Goal: Task Accomplishment & Management: Manage account settings

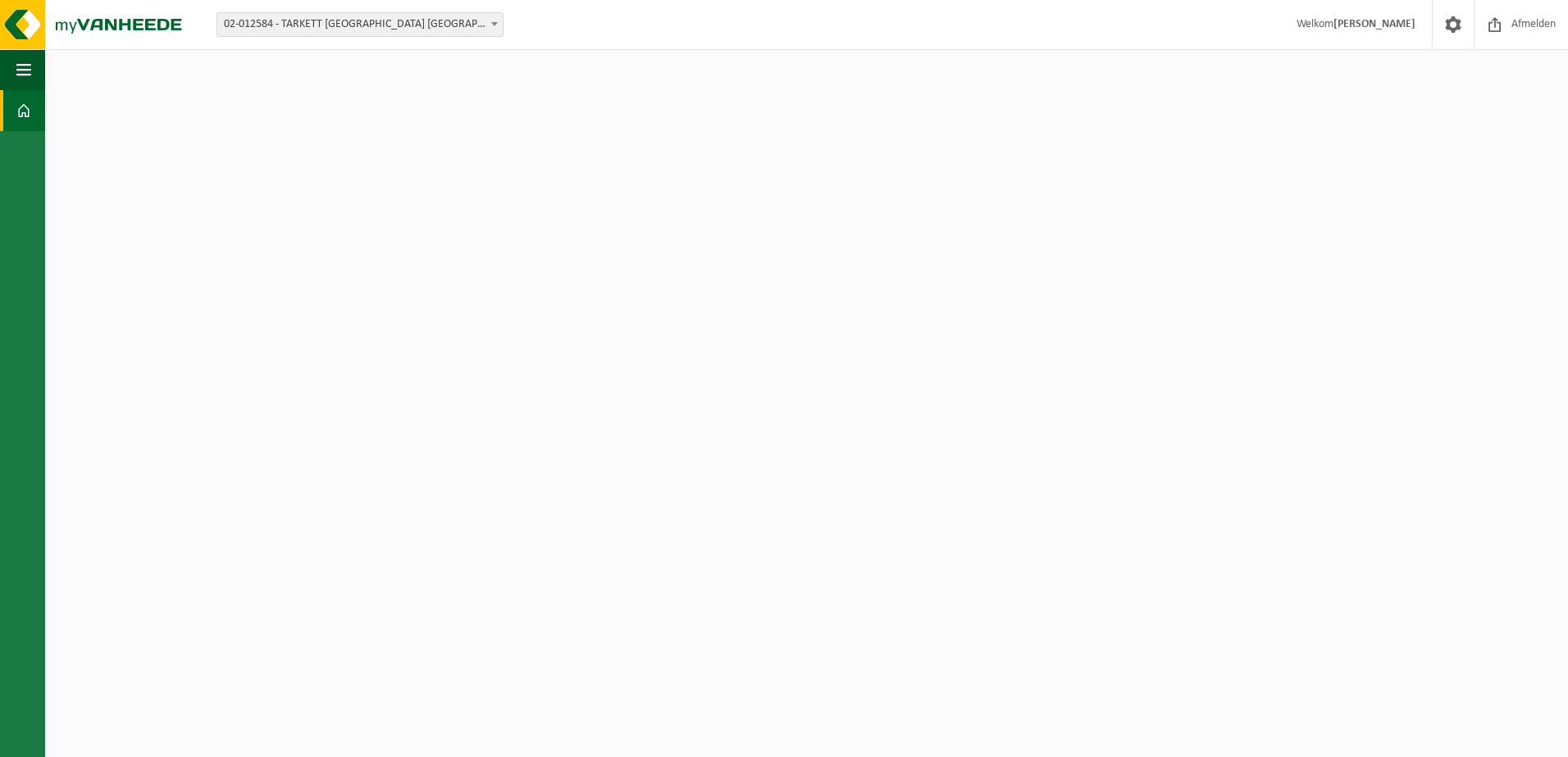
click at [1334, 30] on strong "[PERSON_NAME]" at bounding box center [1374, 24] width 82 height 13
click at [128, 33] on img at bounding box center [98, 25] width 197 height 49
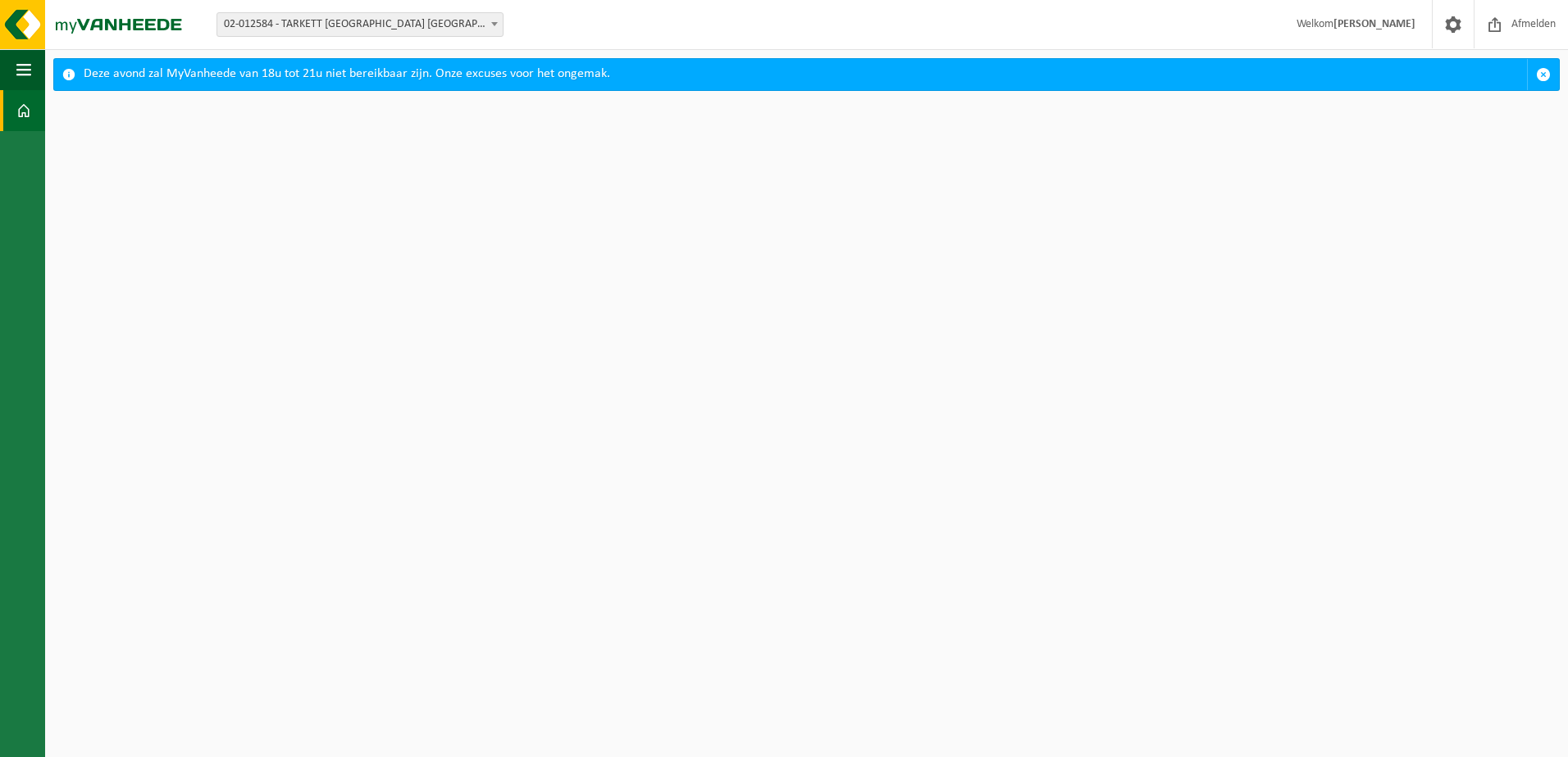
click at [1559, 67] on div "Deze avond zal MyVanheede van 18u tot 21u niet bereikbaar zijn. Onze excuses vo…" at bounding box center [806, 74] width 1506 height 33
click at [1551, 71] on button "button" at bounding box center [1543, 74] width 32 height 31
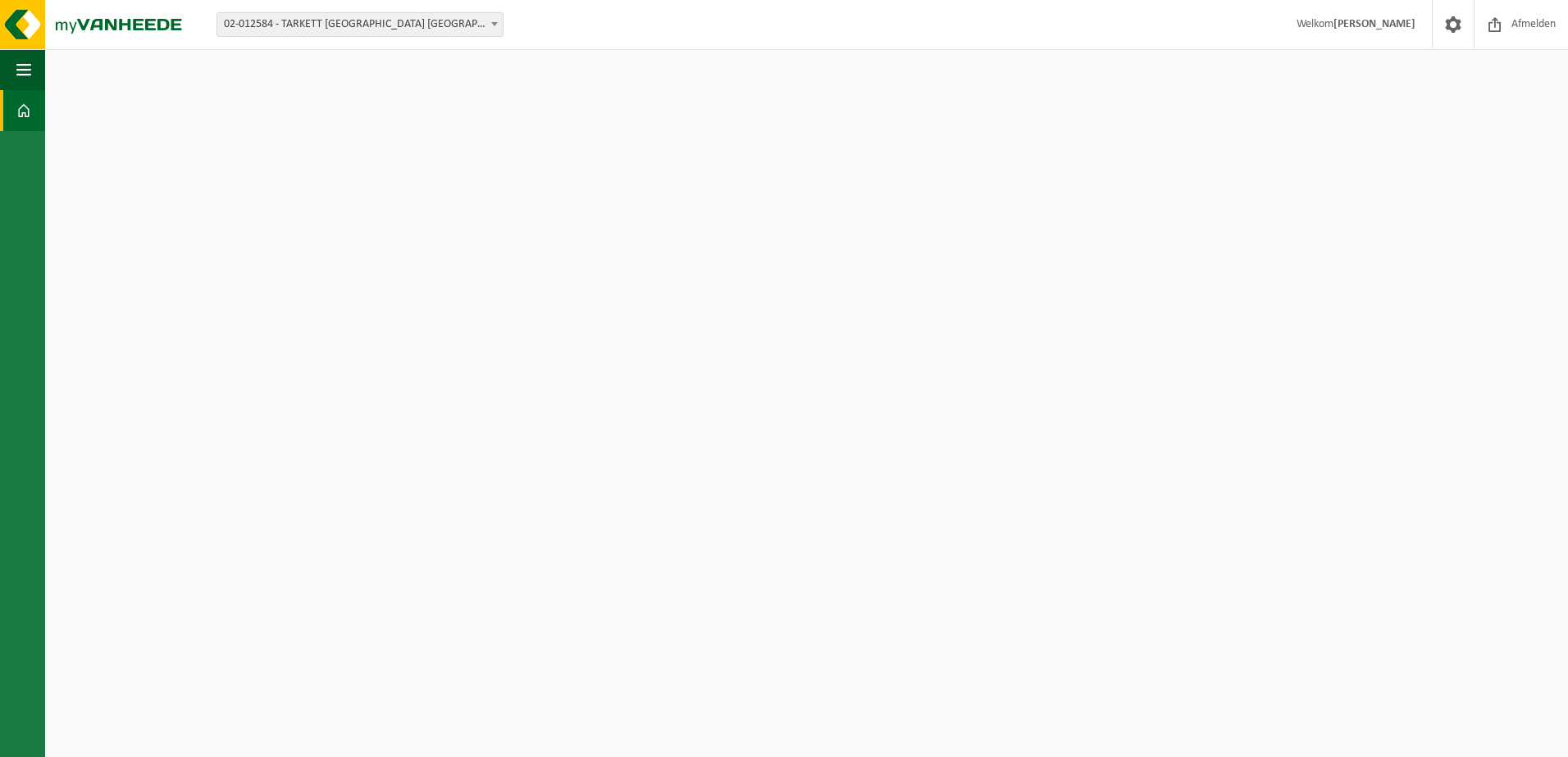
click at [24, 112] on span at bounding box center [23, 111] width 14 height 41
click at [25, 112] on span at bounding box center [23, 111] width 14 height 41
click at [412, 25] on span "02-012584 - TARKETT [GEOGRAPHIC_DATA] [GEOGRAPHIC_DATA] - [GEOGRAPHIC_DATA]" at bounding box center [360, 25] width 286 height 23
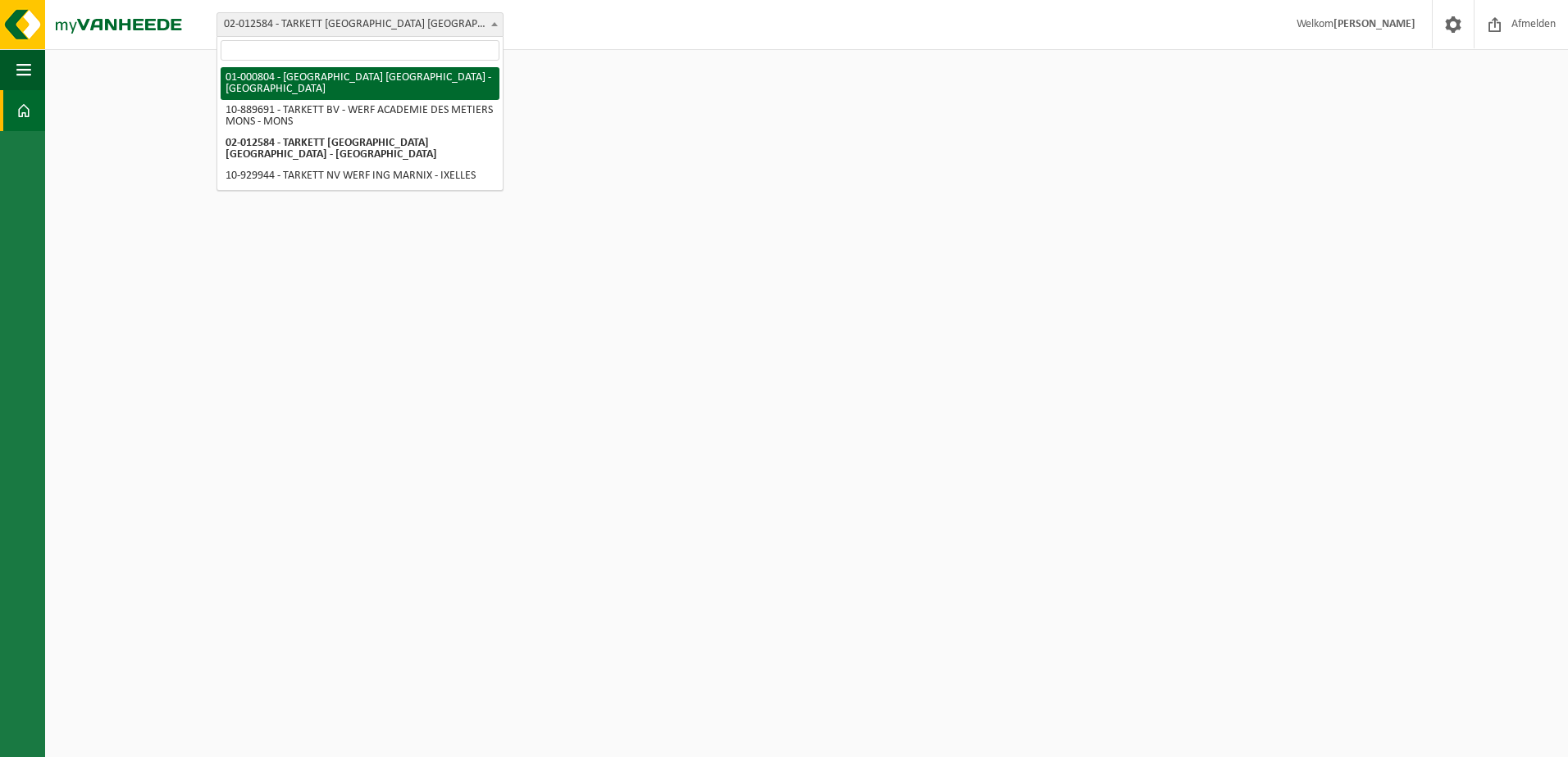
select select "87"
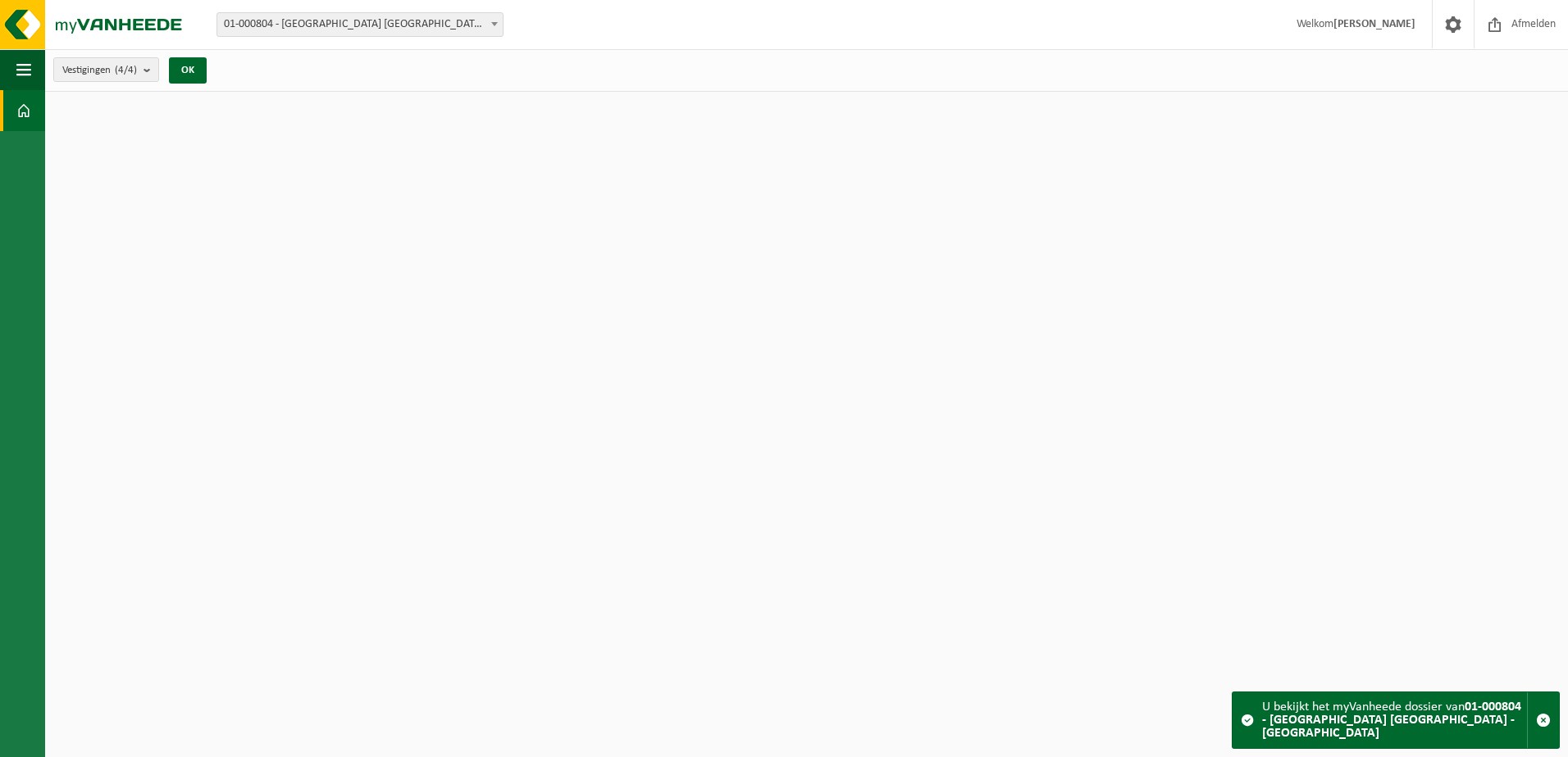
click at [398, 25] on span "01-000804 - [GEOGRAPHIC_DATA] [GEOGRAPHIC_DATA] - [GEOGRAPHIC_DATA]" at bounding box center [360, 25] width 286 height 23
select select "2436"
click at [1244, 723] on span at bounding box center [1248, 721] width 14 height 14
click at [587, 373] on html "Vestiging: 01-000804 - [GEOGRAPHIC_DATA] [GEOGRAPHIC_DATA] - [GEOGRAPHIC_DATA] …" at bounding box center [784, 378] width 1568 height 757
